Goal: Task Accomplishment & Management: Manage account settings

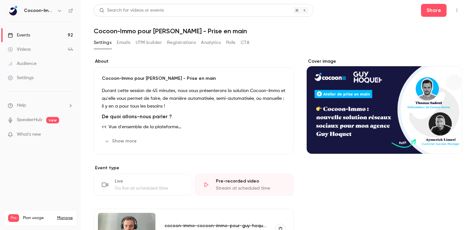
click at [54, 48] on link "Videos 44" at bounding box center [40, 49] width 81 height 14
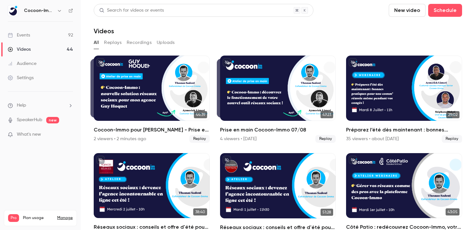
click at [38, 32] on link "Events 92" at bounding box center [40, 35] width 81 height 14
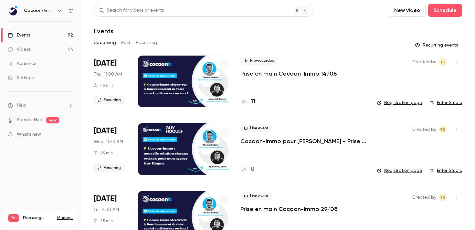
scroll to position [43, 0]
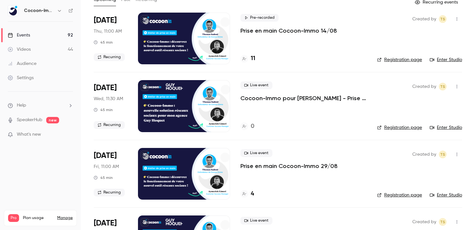
click at [279, 99] on p "Cocoon-Immo pour [PERSON_NAME] - Prise en main" at bounding box center [303, 98] width 126 height 8
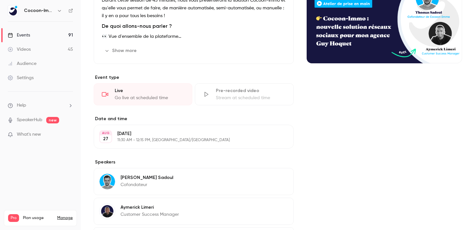
scroll to position [154, 0]
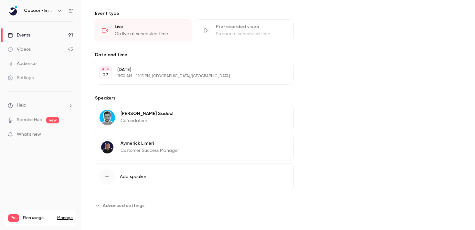
click at [240, 17] on section "Event type Live Go live at scheduled time Pre-recorded video Stream at schedule…" at bounding box center [194, 25] width 200 height 31
click at [235, 26] on div "Pre-recorded video" at bounding box center [250, 27] width 69 height 6
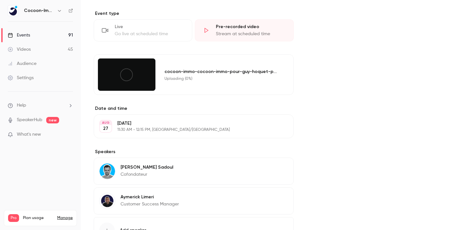
click at [329, 105] on div "Cover image" at bounding box center [383, 84] width 155 height 360
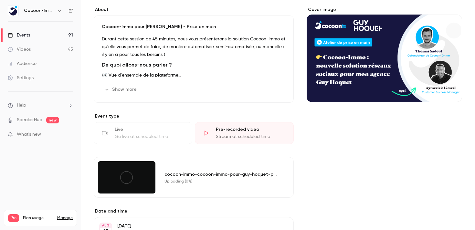
scroll to position [50, 0]
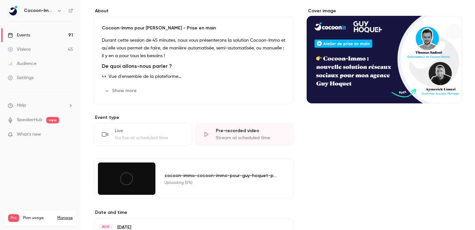
click at [258, 99] on div "Cocoon-Immo pour Guy Hoquet - Prise en main Durant cette session de 45 minutes,…" at bounding box center [194, 60] width 200 height 87
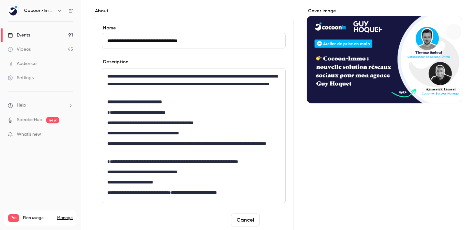
click at [274, 218] on button "Save" at bounding box center [273, 219] width 23 height 13
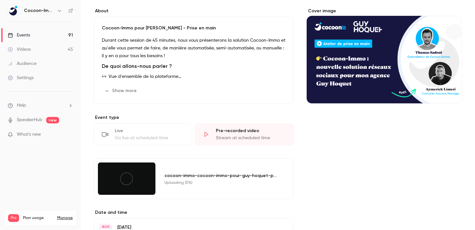
scroll to position [174, 0]
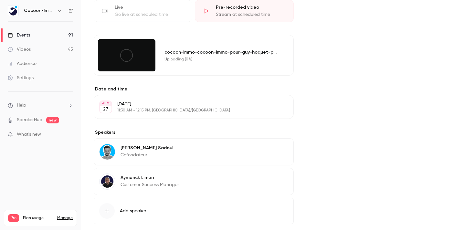
click at [126, 57] on icon at bounding box center [126, 55] width 15 height 15
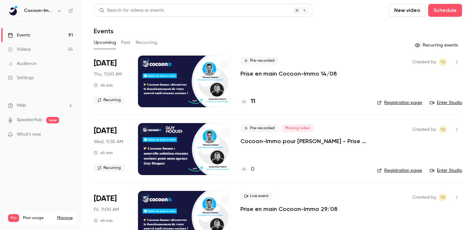
click at [281, 139] on p "Cocoon-Immo pour [PERSON_NAME] - Prise en main" at bounding box center [303, 141] width 126 height 8
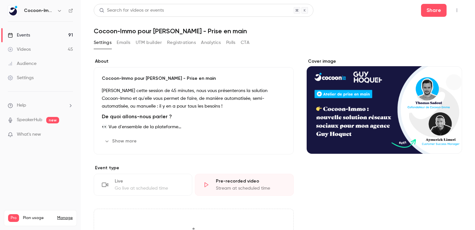
scroll to position [108, 0]
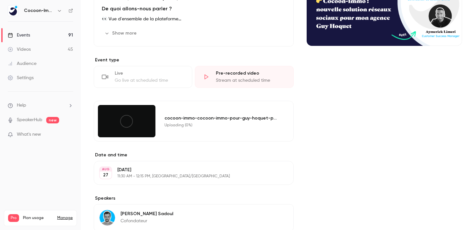
click at [314, 136] on div "Cover image" at bounding box center [383, 130] width 155 height 360
click at [140, 118] on div at bounding box center [126, 121] width 57 height 32
click at [122, 122] on icon at bounding box center [126, 121] width 15 height 15
click at [126, 120] on icon at bounding box center [126, 121] width 15 height 15
click at [130, 117] on icon at bounding box center [126, 121] width 15 height 15
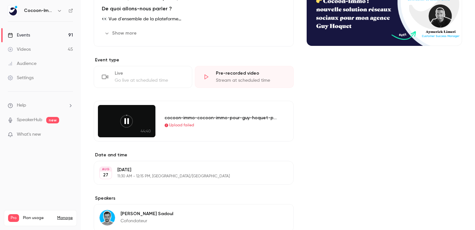
click at [129, 118] on icon at bounding box center [126, 121] width 15 height 15
click at [127, 122] on icon at bounding box center [126, 121] width 15 height 15
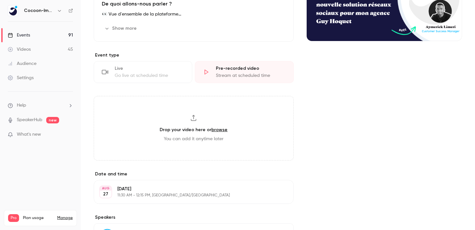
scroll to position [116, 0]
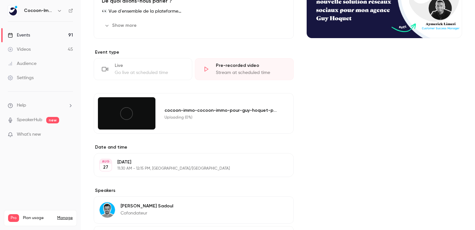
drag, startPoint x: 329, startPoint y: 103, endPoint x: 295, endPoint y: 107, distance: 33.8
click at [324, 103] on div "Cover image" at bounding box center [383, 123] width 155 height 360
click at [323, 118] on div "Cover image" at bounding box center [383, 123] width 155 height 360
